Goal: Information Seeking & Learning: Learn about a topic

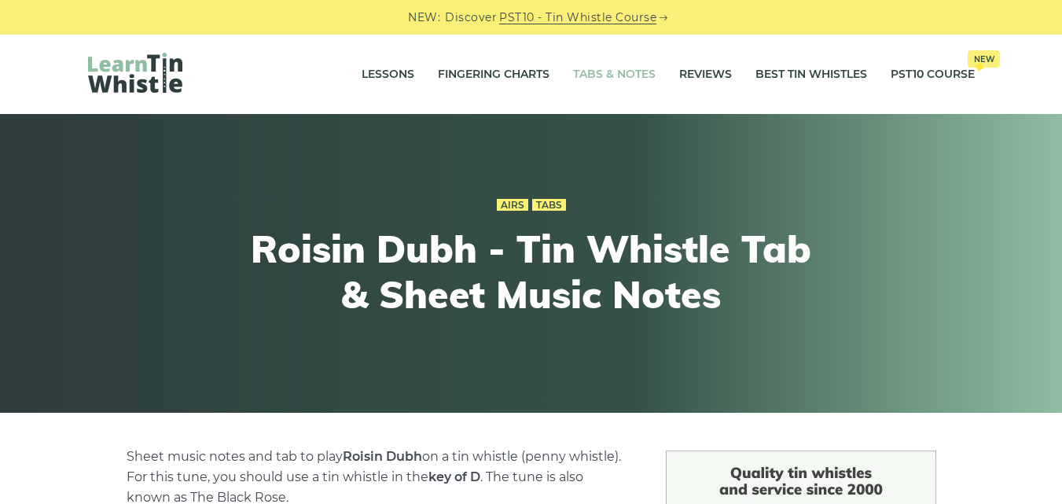
click at [614, 72] on link "Tabs & Notes" at bounding box center [614, 74] width 83 height 39
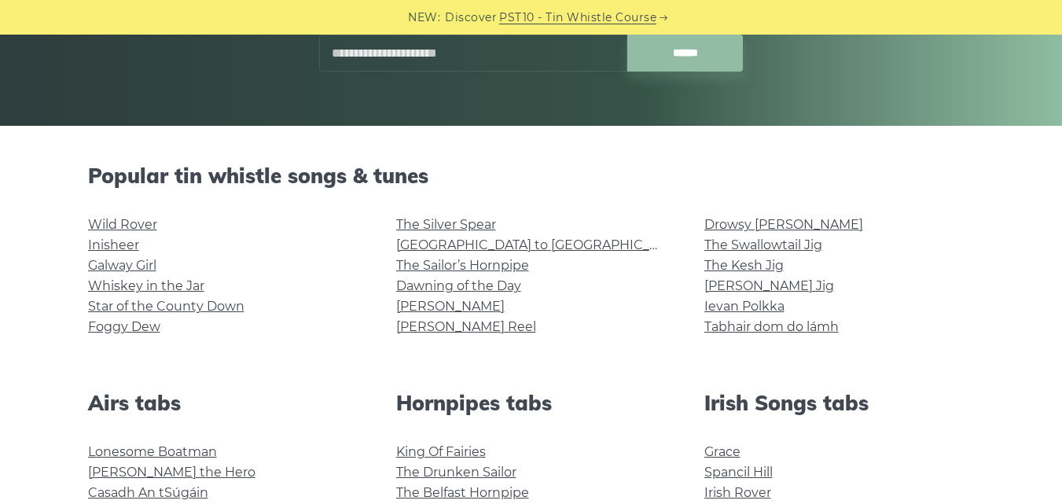
scroll to position [314, 0]
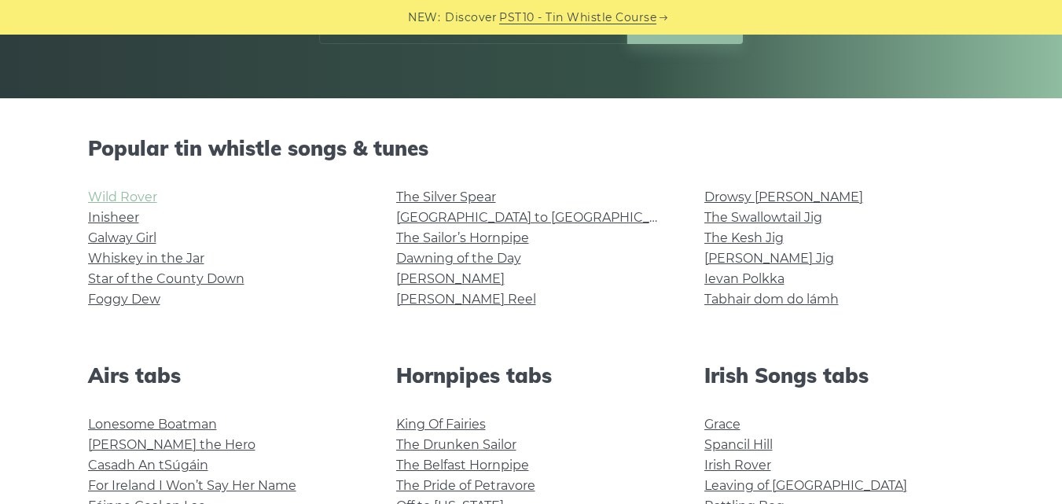
click at [143, 200] on link "Wild Rover" at bounding box center [122, 196] width 69 height 15
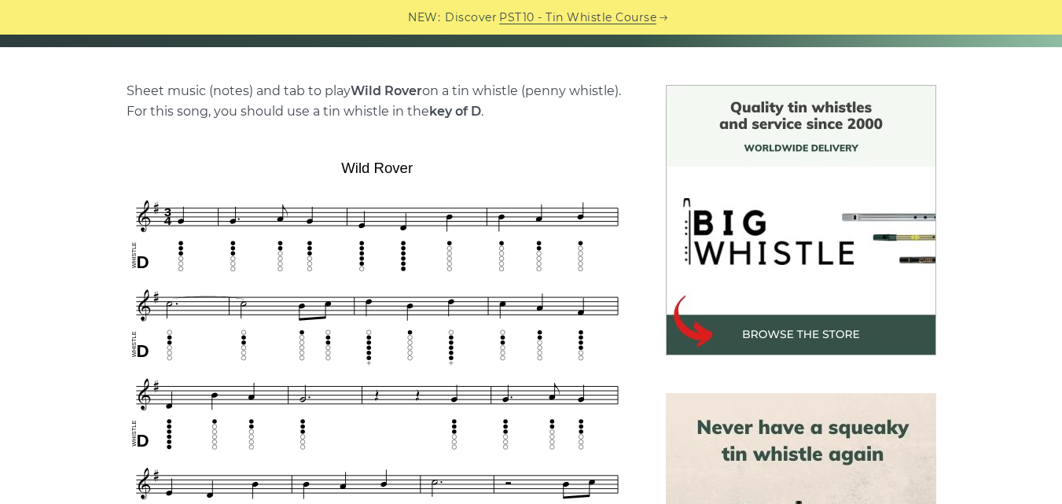
scroll to position [393, 0]
